Goal: Information Seeking & Learning: Check status

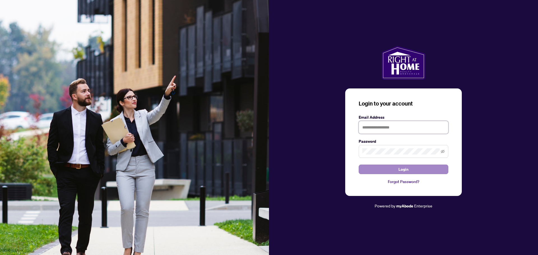
type input "**********"
click at [378, 170] on button "Login" at bounding box center [403, 170] width 90 height 10
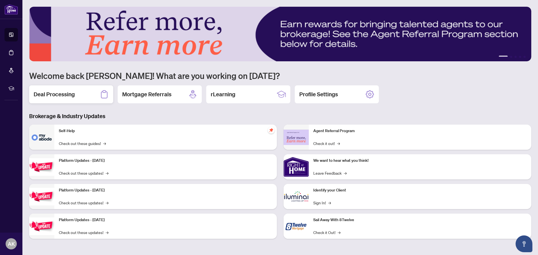
click at [64, 95] on h2 "Deal Processing" at bounding box center [54, 94] width 41 height 8
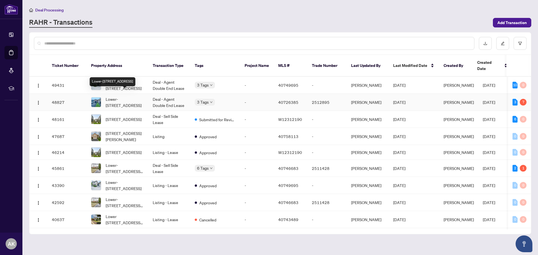
click at [118, 96] on span "Lower-[STREET_ADDRESS]" at bounding box center [125, 102] width 38 height 12
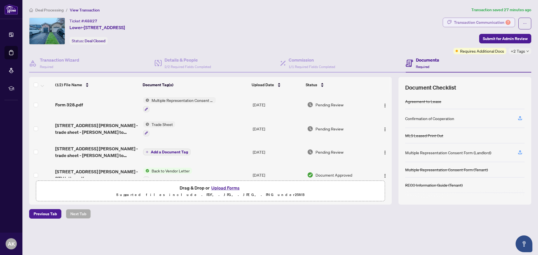
click at [498, 25] on div "Transaction Communication 7" at bounding box center [482, 22] width 57 height 9
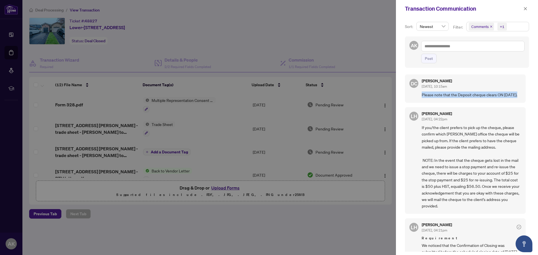
drag, startPoint x: 421, startPoint y: 94, endPoint x: 427, endPoint y: 101, distance: 9.1
click at [427, 101] on div "DC [PERSON_NAME] [DATE], 10:15am Please note that the Deposit cheque clears ON …" at bounding box center [465, 88] width 121 height 28
copy span "Please note that the Deposit cheque clears ON [DATE]."
